Goal: Check status: Check status

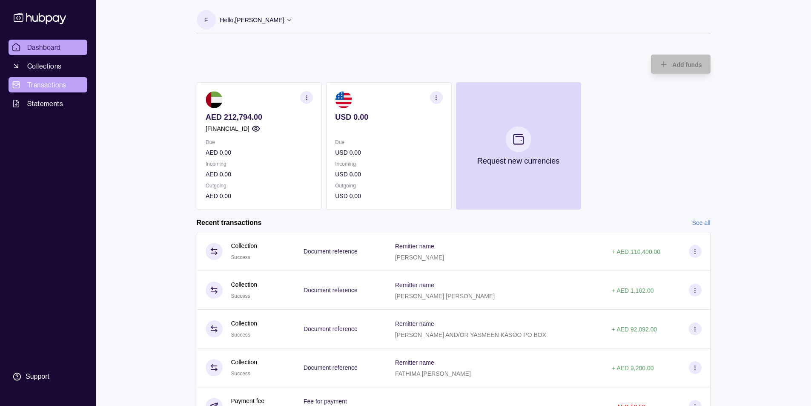
click at [69, 83] on link "Transactions" at bounding box center [48, 84] width 79 height 15
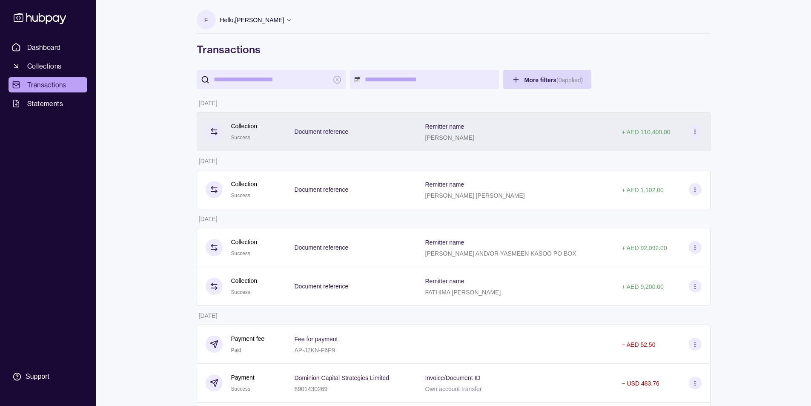
click at [698, 130] on icon at bounding box center [695, 132] width 6 height 6
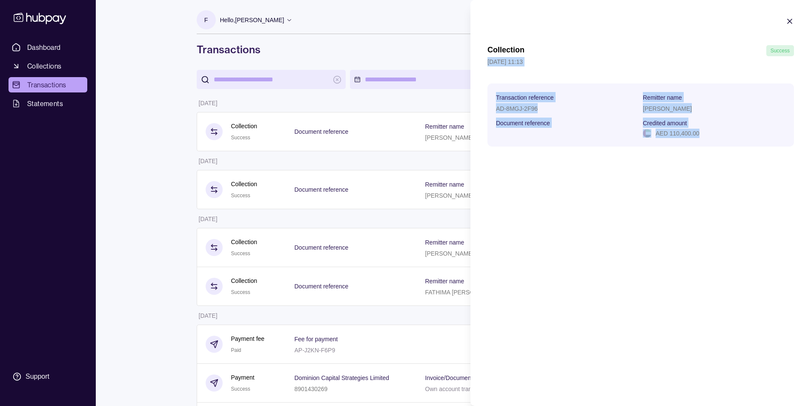
drag, startPoint x: 666, startPoint y: 135, endPoint x: 481, endPoint y: 65, distance: 198.4
click at [481, 65] on section "Collection Success [DATE] 11:13 Transaction reference AD-8MGJ-2F96 Remitter nam…" at bounding box center [641, 82] width 341 height 164
click at [586, 96] on section "Transaction reference" at bounding box center [567, 97] width 143 height 10
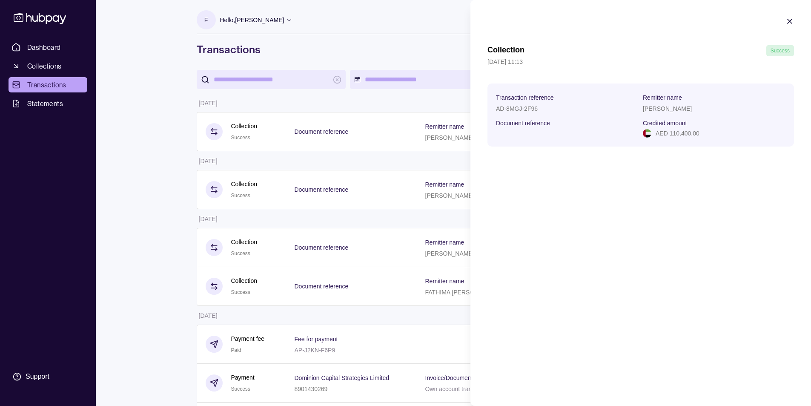
click at [790, 20] on icon "button" at bounding box center [790, 21] width 9 height 9
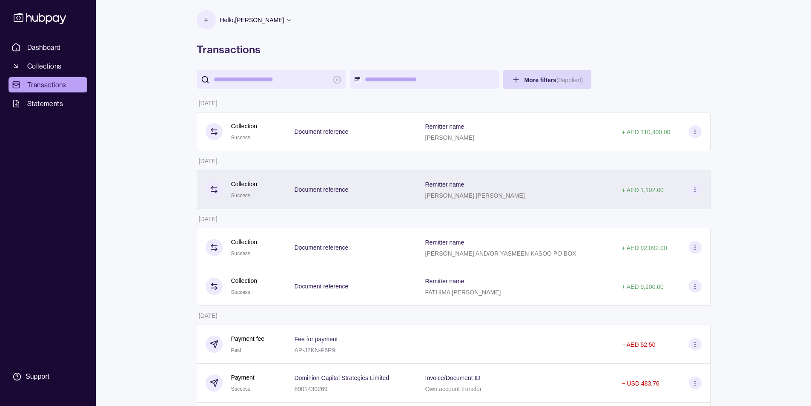
click at [696, 191] on icon at bounding box center [695, 190] width 6 height 6
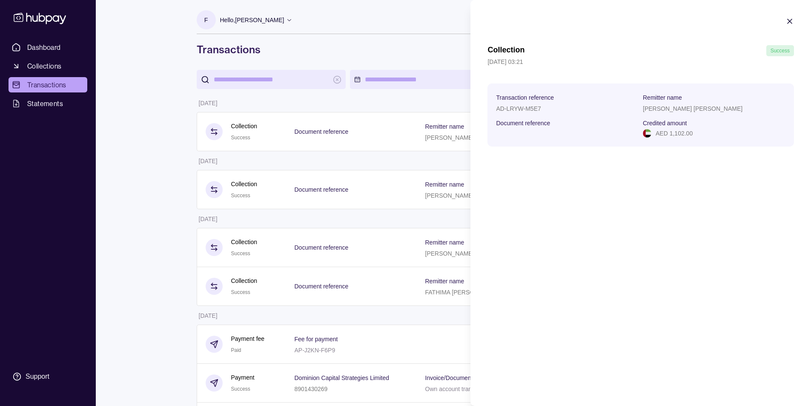
click at [790, 17] on icon "button" at bounding box center [790, 21] width 9 height 9
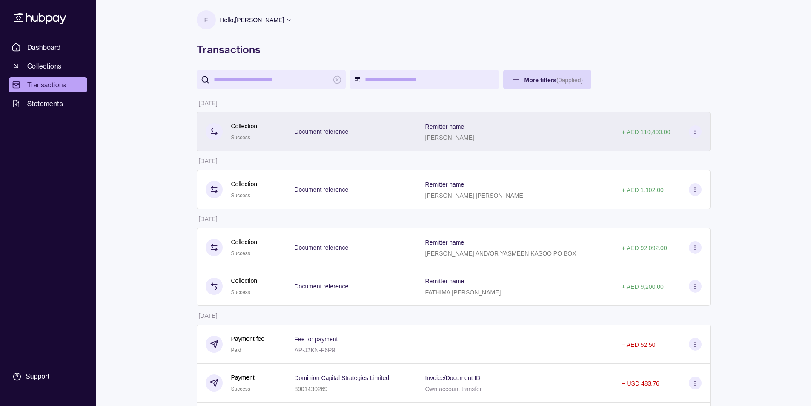
drag, startPoint x: 444, startPoint y: 140, endPoint x: 507, endPoint y: 138, distance: 63.1
click at [507, 138] on div "Remitter name [PERSON_NAME]" at bounding box center [515, 131] width 180 height 21
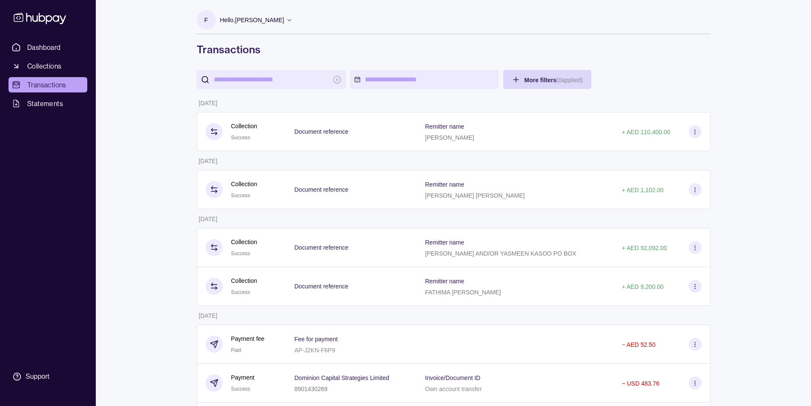
copy p "[PERSON_NAME]"
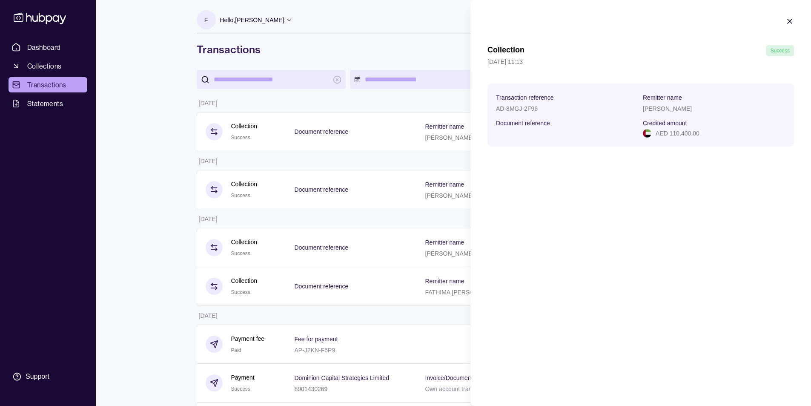
click at [530, 200] on div "Collection Success [DATE] 11:13 Transaction reference AD-8MGJ-2F96 Remitter nam…" at bounding box center [641, 203] width 341 height 406
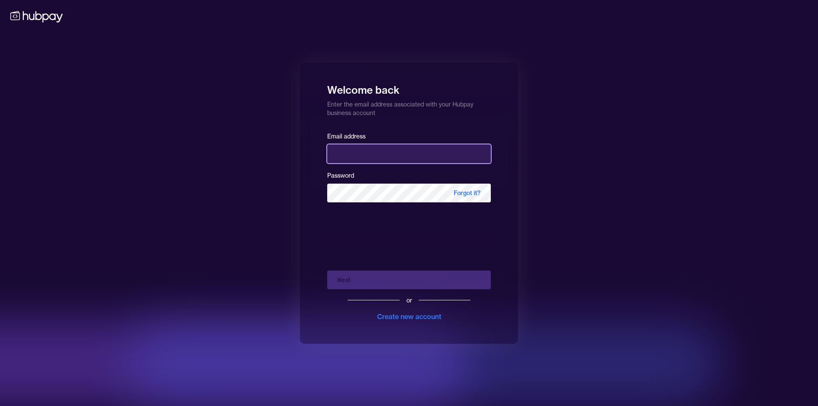
click at [376, 146] on input "email" at bounding box center [409, 153] width 164 height 19
type input "**********"
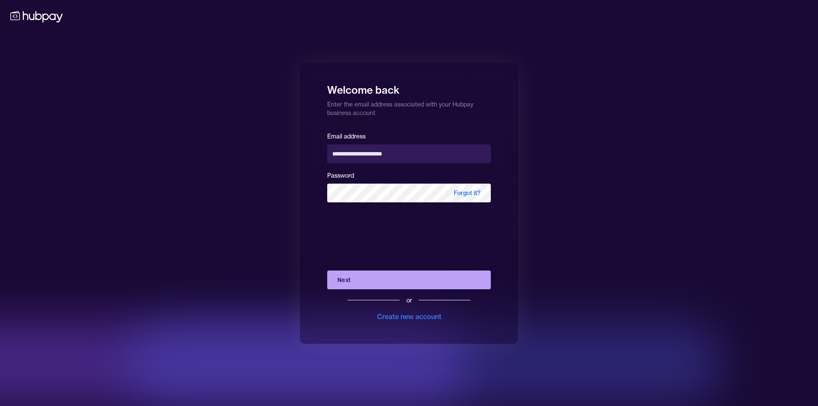
click at [385, 282] on button "Next" at bounding box center [409, 279] width 164 height 19
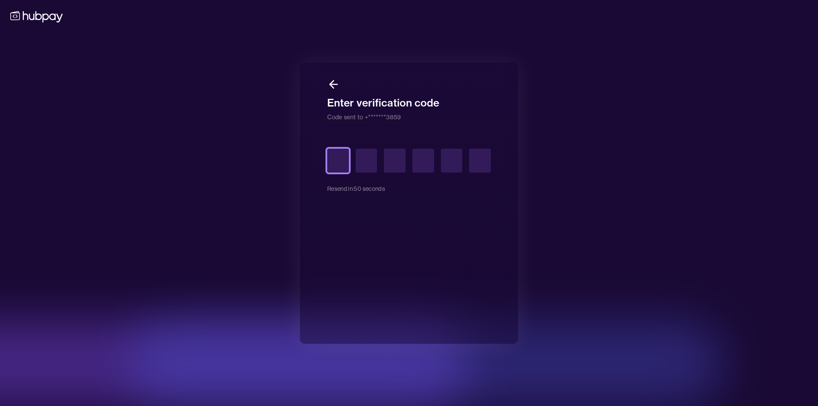
type input "*"
